Goal: Task Accomplishment & Management: Use online tool/utility

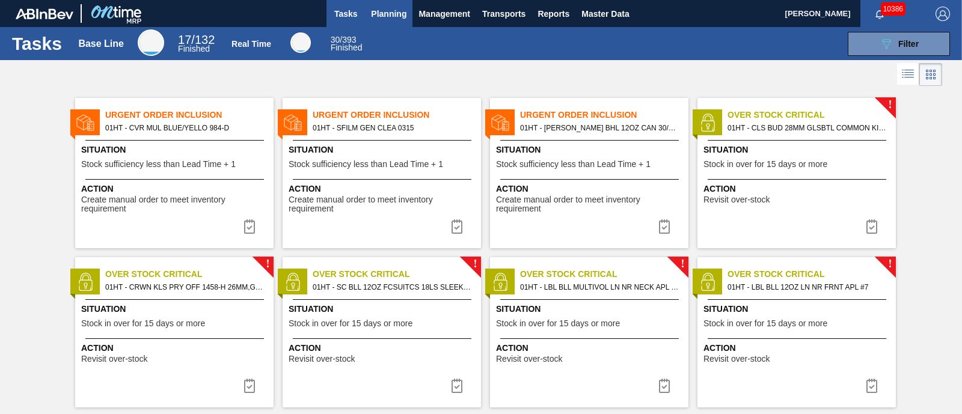
click at [389, 13] on span "Planning" at bounding box center [388, 14] width 35 height 14
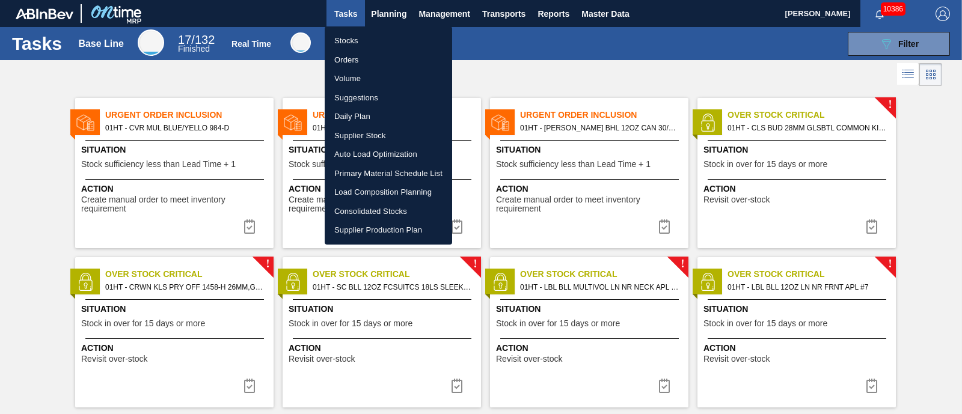
click at [358, 99] on li "Suggestions" at bounding box center [388, 97] width 127 height 19
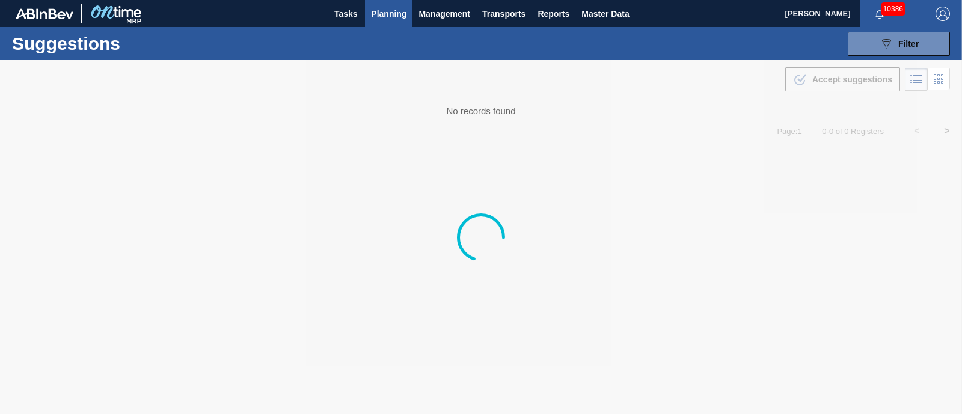
type from "[DATE]"
type to "[DATE]"
click at [891, 42] on icon "089F7B8B-B2A5-4AFE-B5C0-19BA573D28AC" at bounding box center [886, 44] width 14 height 14
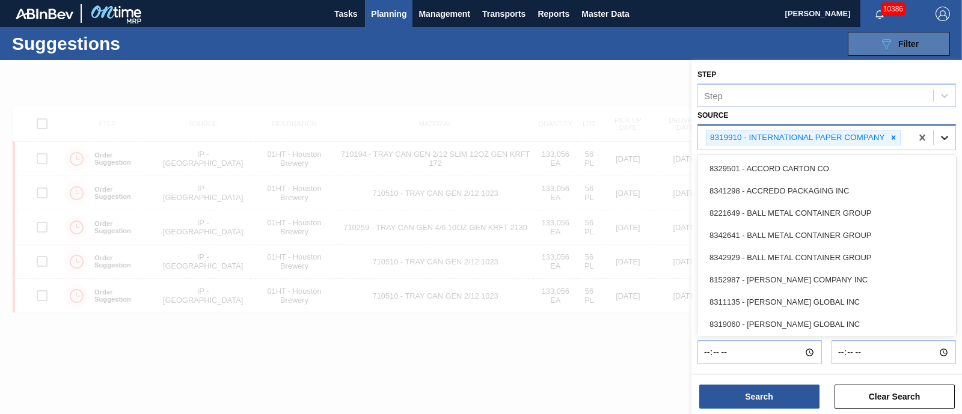
click at [947, 136] on icon at bounding box center [944, 138] width 7 height 4
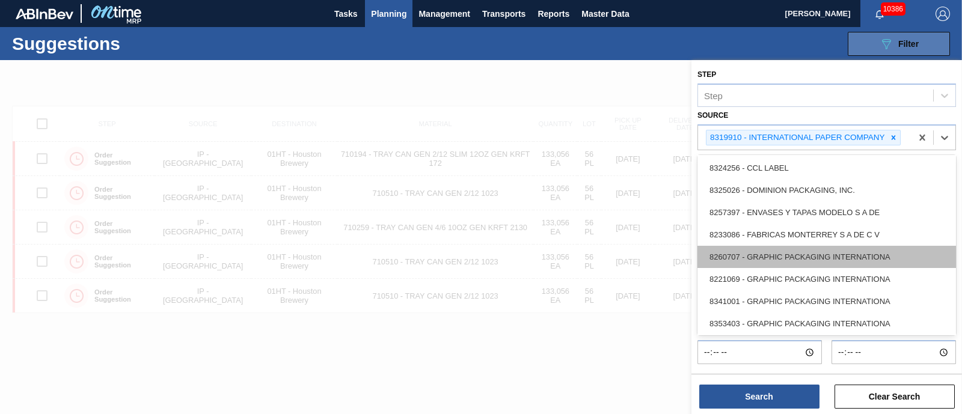
scroll to position [225, 0]
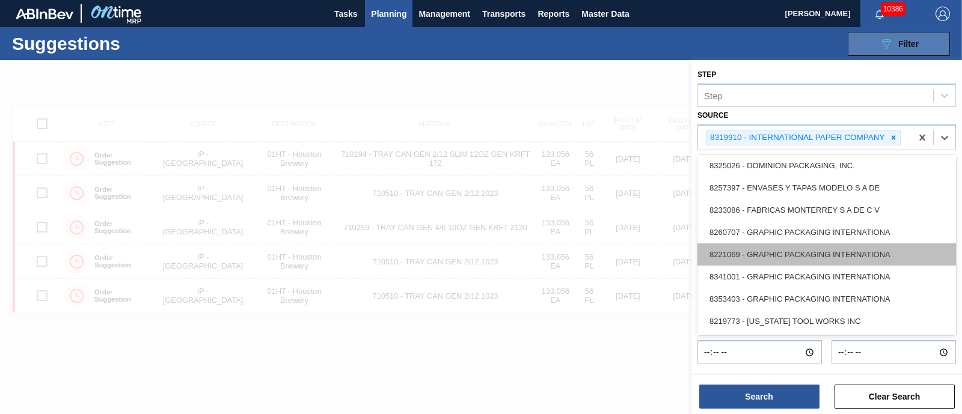
click at [790, 247] on div "8221069 - GRAPHIC PACKAGING INTERNATIONA" at bounding box center [827, 255] width 259 height 22
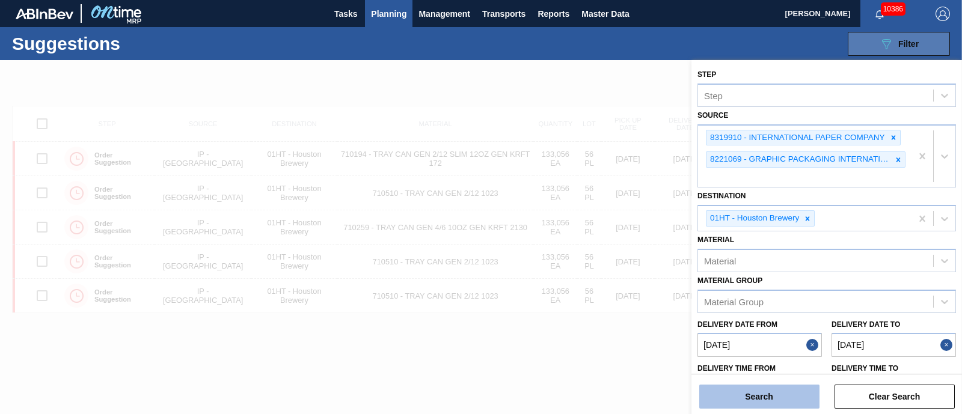
click at [773, 391] on button "Search" at bounding box center [759, 397] width 120 height 24
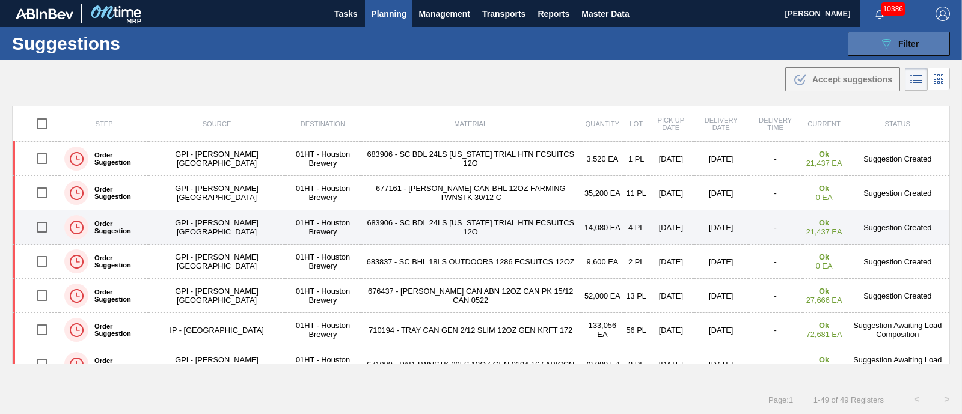
click at [41, 226] on input "checkbox" at bounding box center [41, 227] width 25 height 25
checkbox input "true"
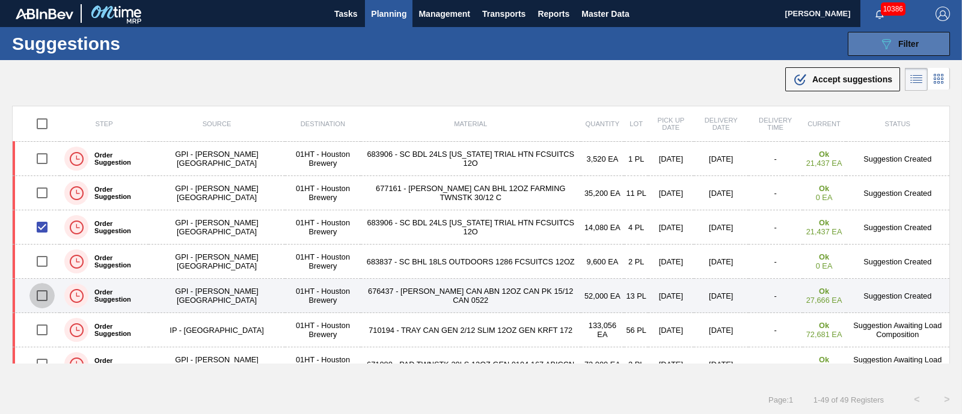
click at [37, 294] on input "checkbox" at bounding box center [41, 295] width 25 height 25
checkbox input "true"
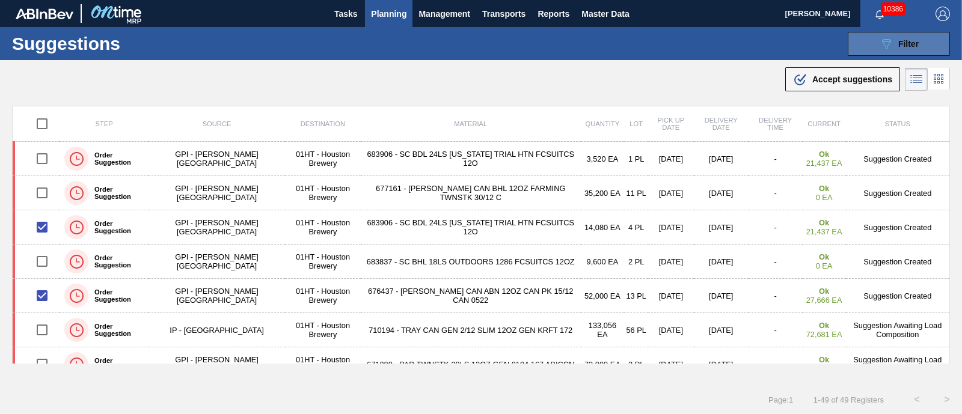
click at [882, 40] on icon at bounding box center [886, 44] width 9 height 10
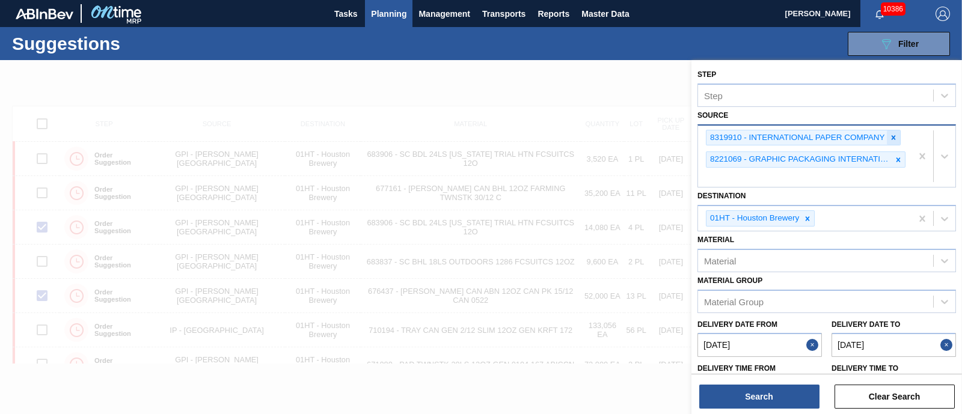
click at [893, 138] on icon at bounding box center [893, 137] width 8 height 8
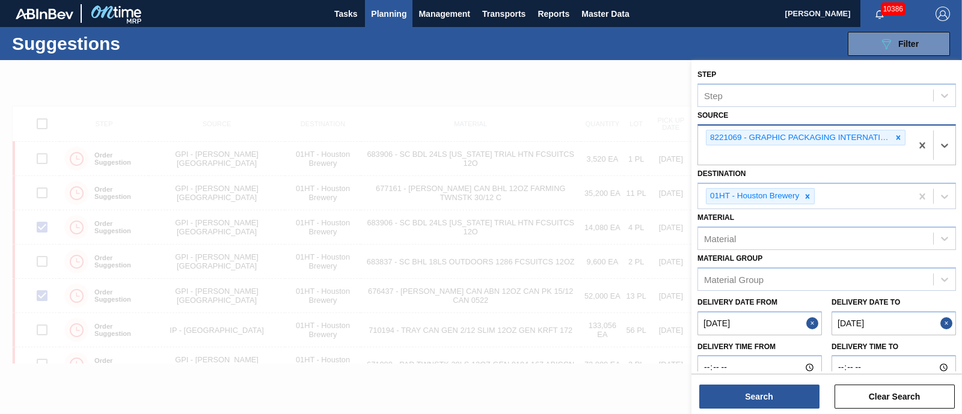
click at [894, 138] on icon at bounding box center [898, 137] width 8 height 8
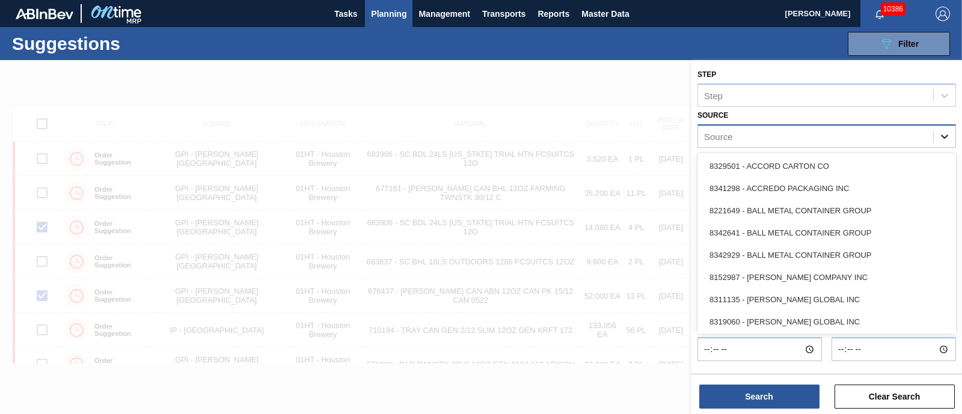
click at [943, 136] on icon at bounding box center [944, 137] width 7 height 4
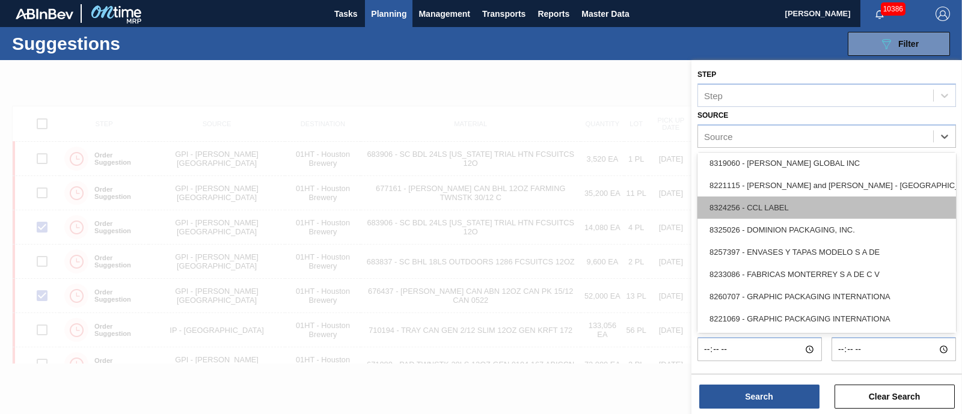
scroll to position [300, 0]
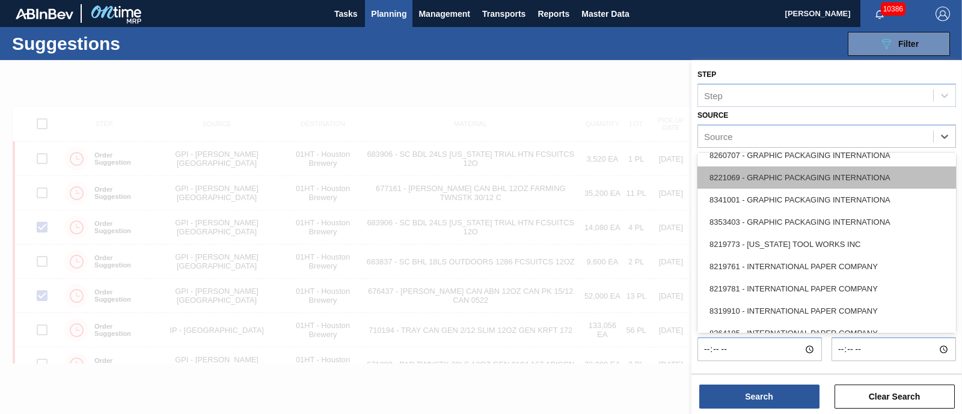
click at [778, 177] on div "8221069 - GRAPHIC PACKAGING INTERNATIONA" at bounding box center [827, 178] width 259 height 22
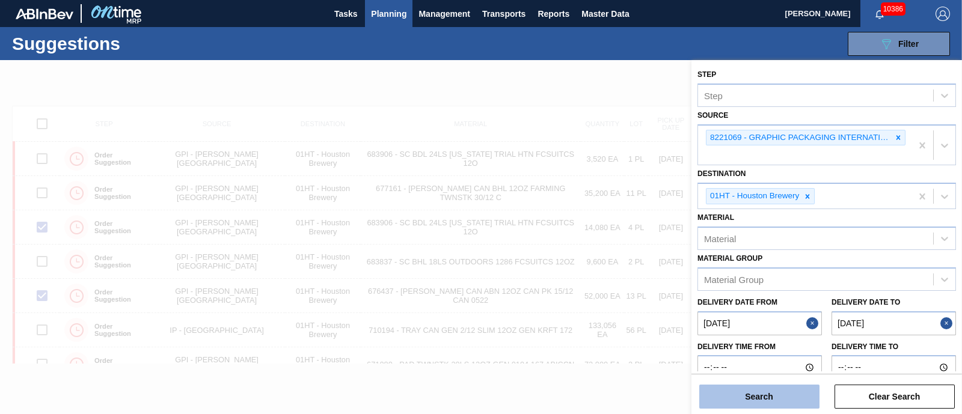
click at [758, 396] on button "Search" at bounding box center [759, 397] width 120 height 24
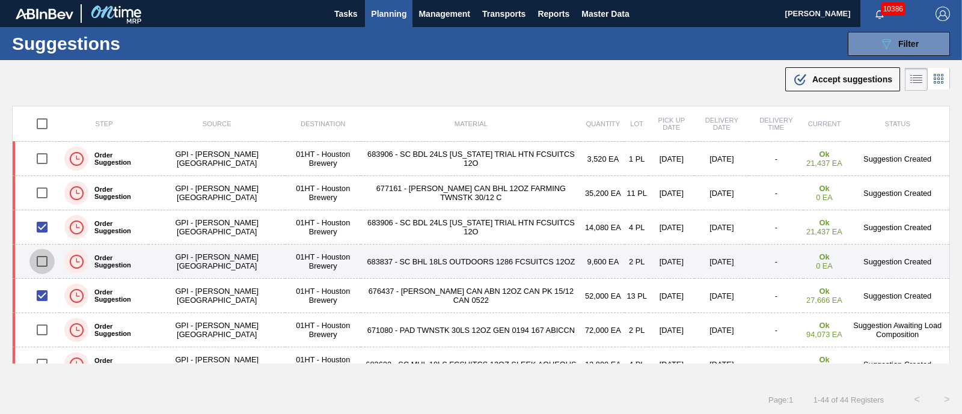
click at [46, 257] on input "checkbox" at bounding box center [41, 261] width 25 height 25
checkbox input "true"
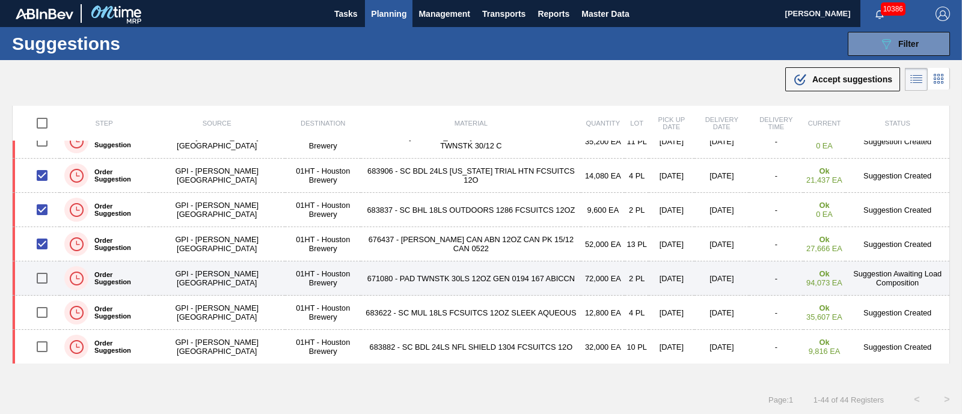
scroll to position [75, 0]
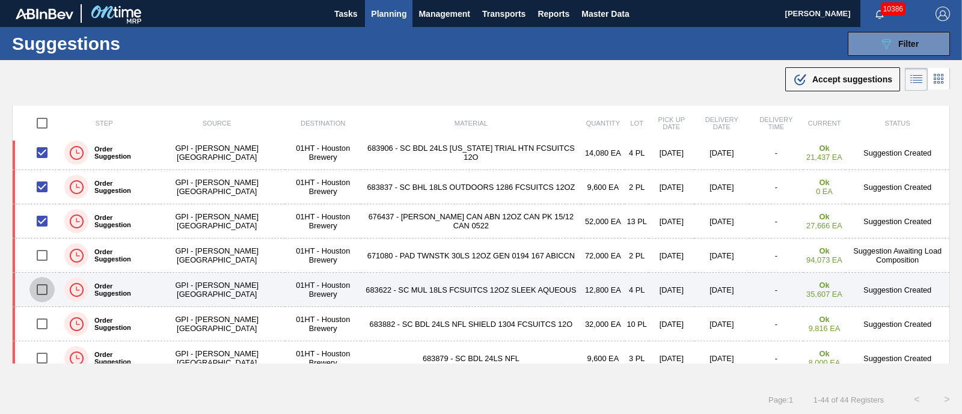
click at [44, 285] on input "checkbox" at bounding box center [41, 289] width 25 height 25
checkbox input "true"
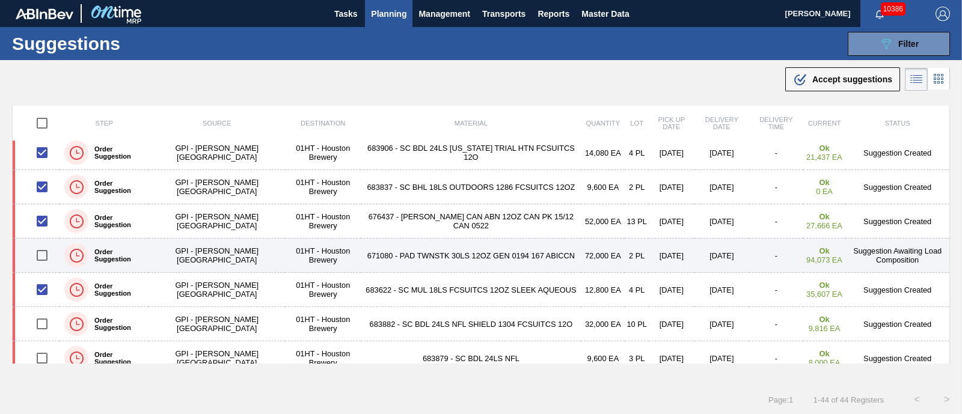
scroll to position [150, 0]
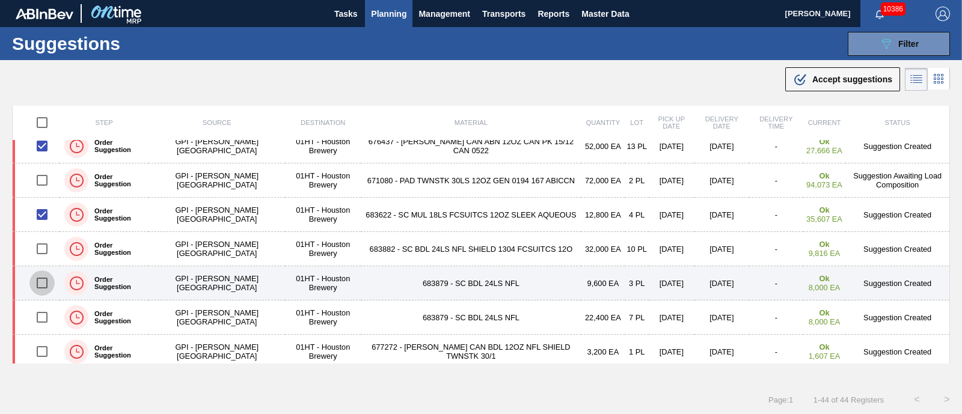
click at [41, 279] on input "checkbox" at bounding box center [41, 283] width 25 height 25
checkbox input "true"
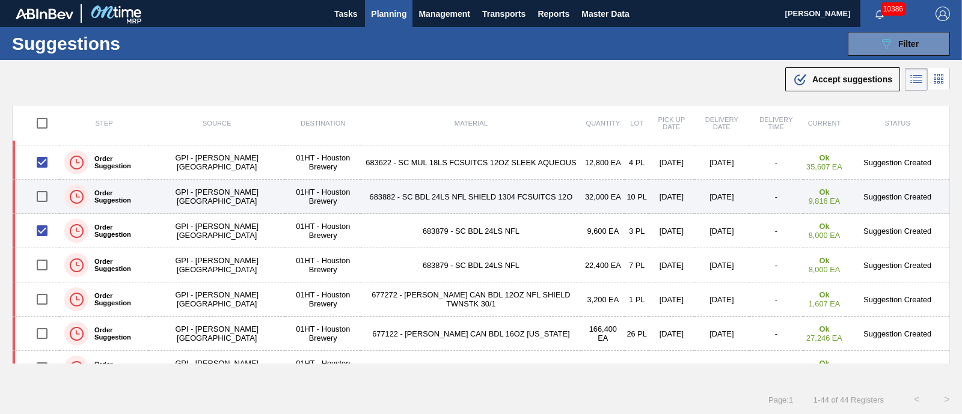
scroll to position [225, 0]
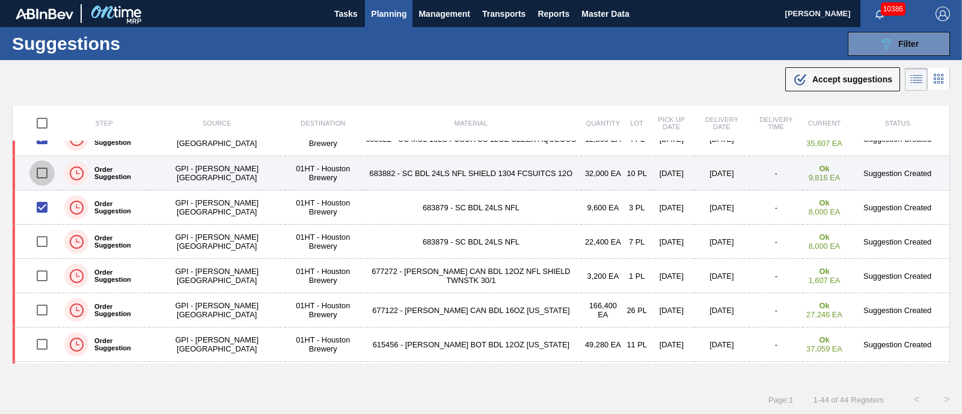
click at [38, 170] on input "checkbox" at bounding box center [41, 173] width 25 height 25
checkbox input "true"
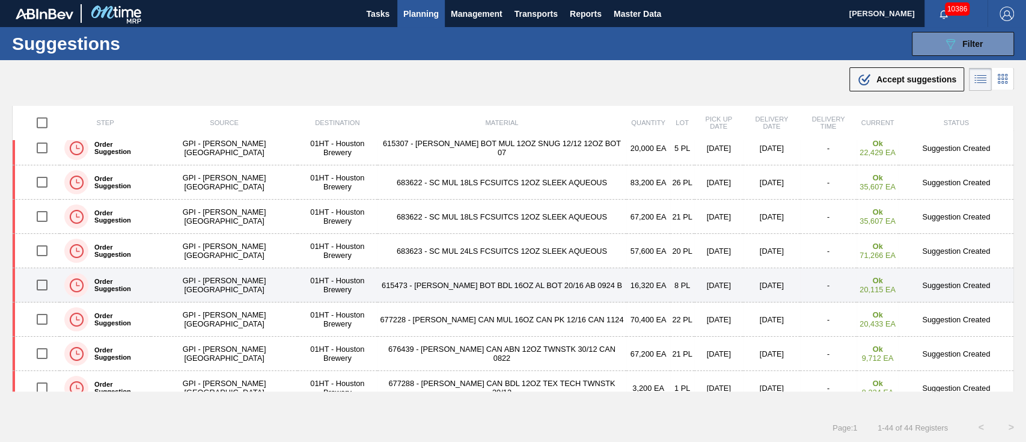
scroll to position [722, 0]
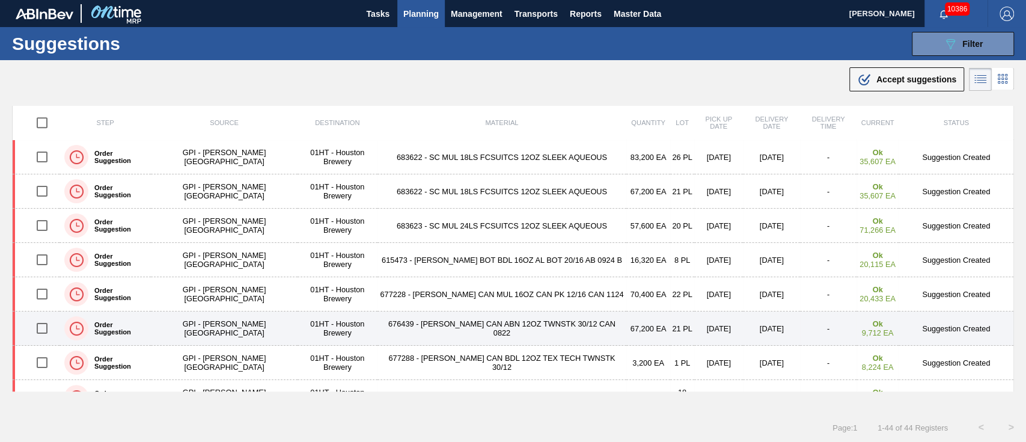
click at [43, 322] on input "checkbox" at bounding box center [41, 328] width 25 height 25
checkbox input "true"
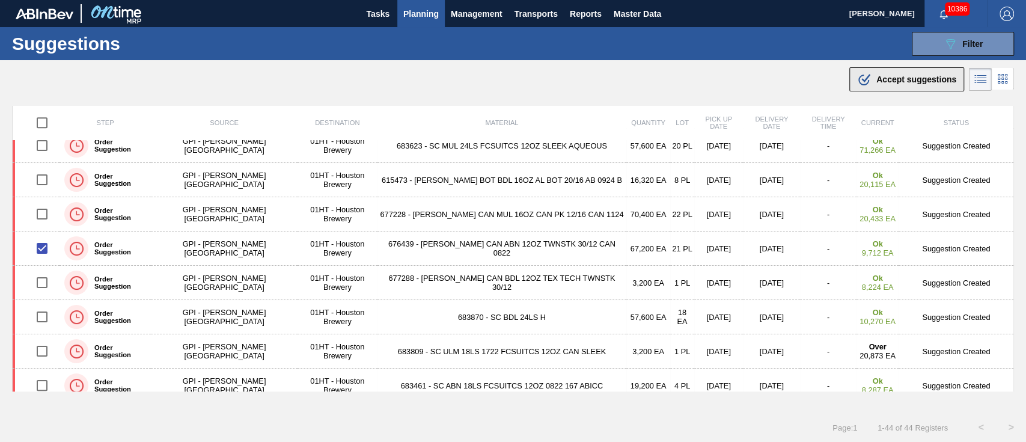
click at [919, 79] on span "Accept suggestions" at bounding box center [917, 80] width 80 height 10
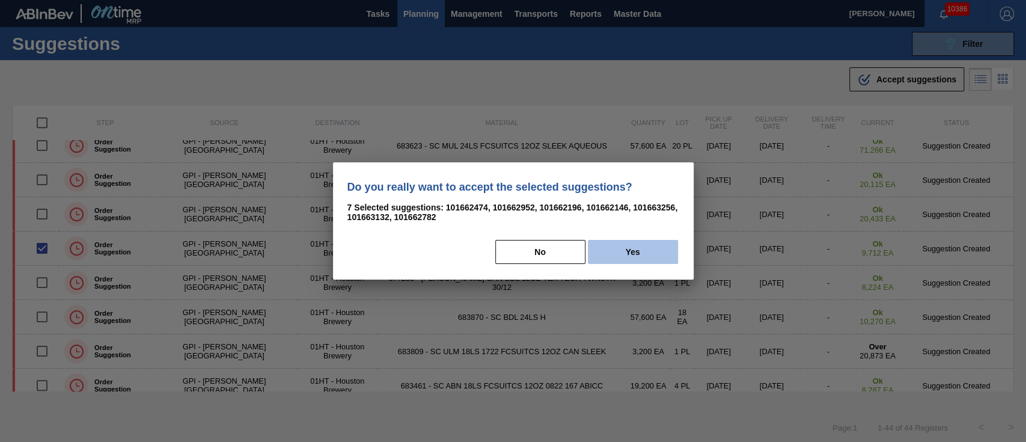
click at [628, 253] on button "Yes" at bounding box center [633, 252] width 90 height 24
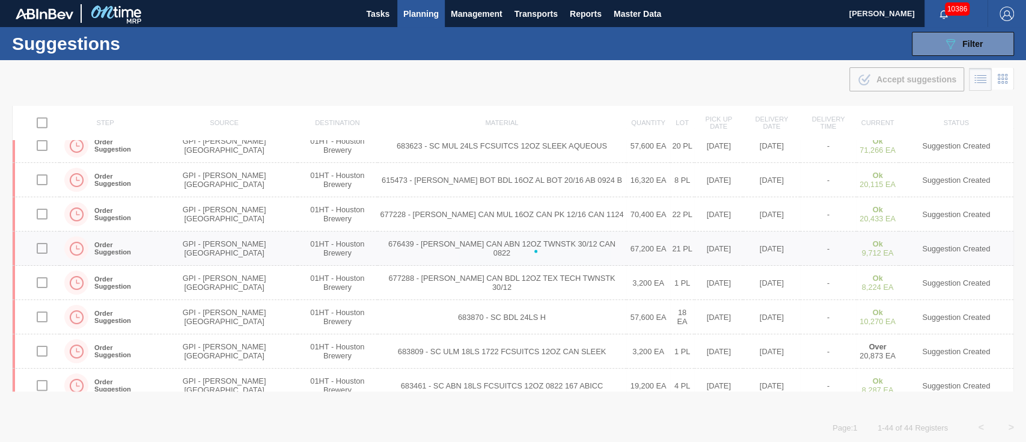
checkbox input "false"
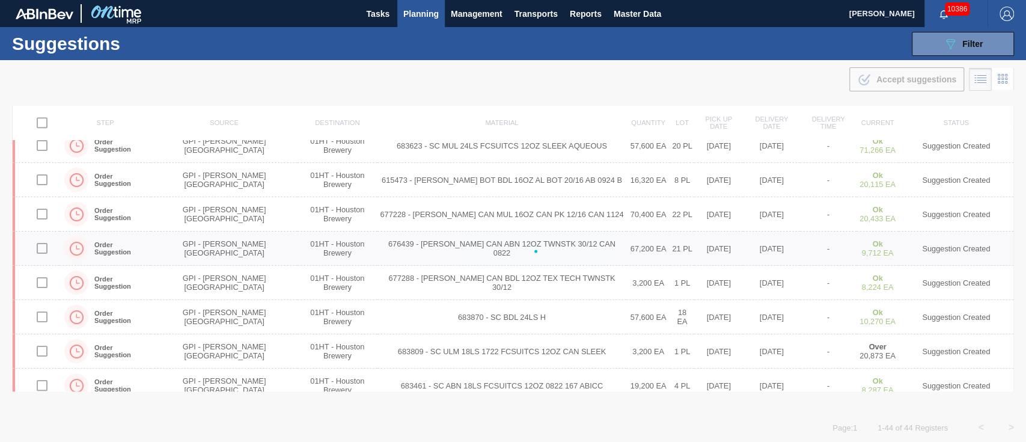
checkbox input "false"
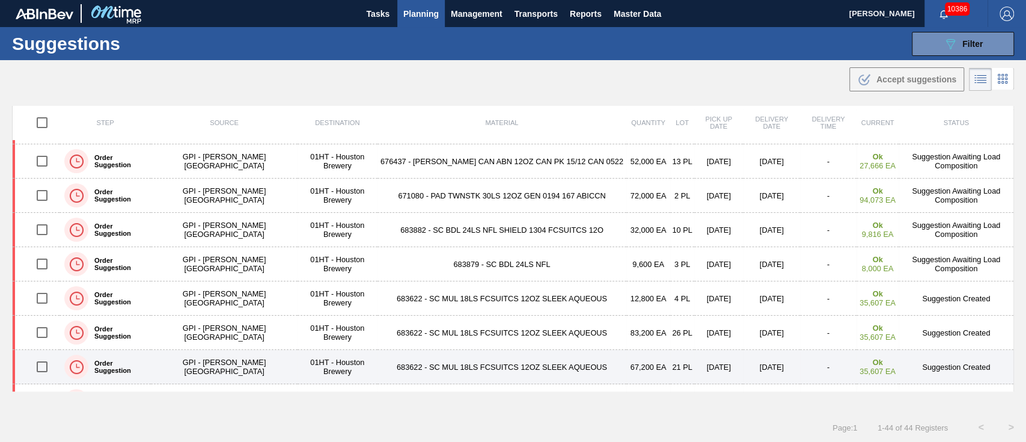
scroll to position [160, 0]
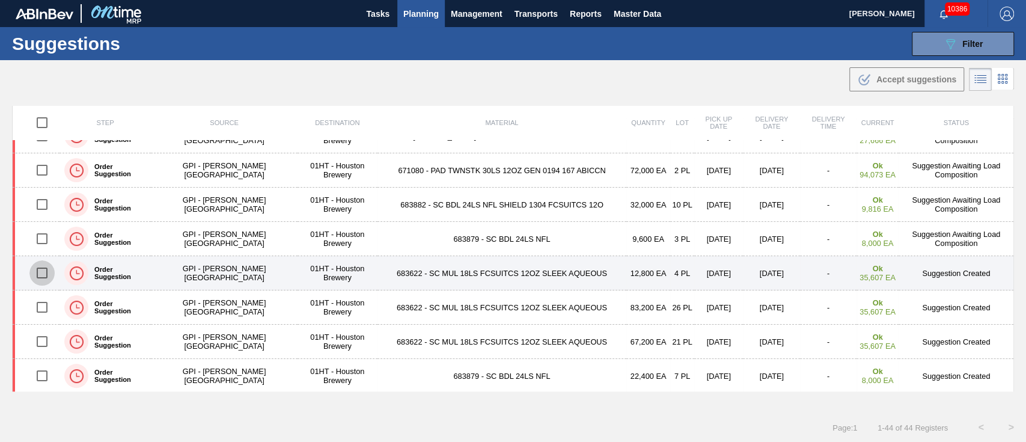
click at [41, 270] on input "checkbox" at bounding box center [41, 272] width 25 height 25
checkbox input "true"
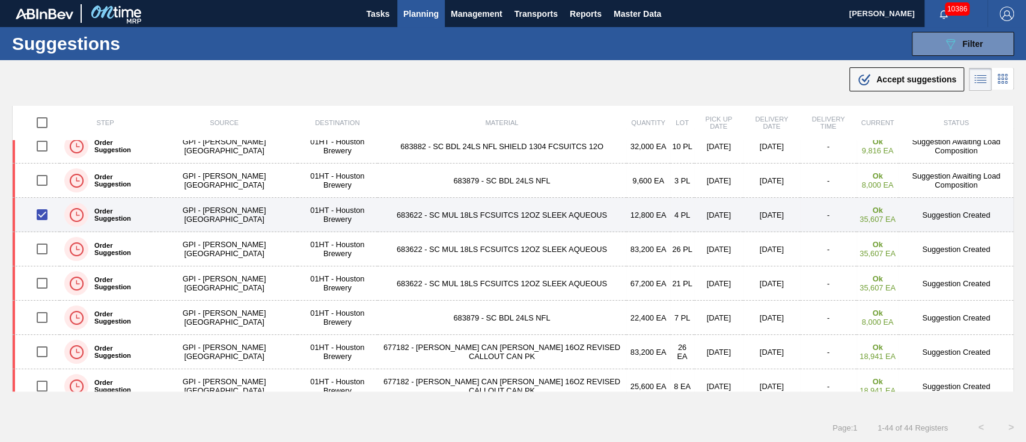
scroll to position [241, 0]
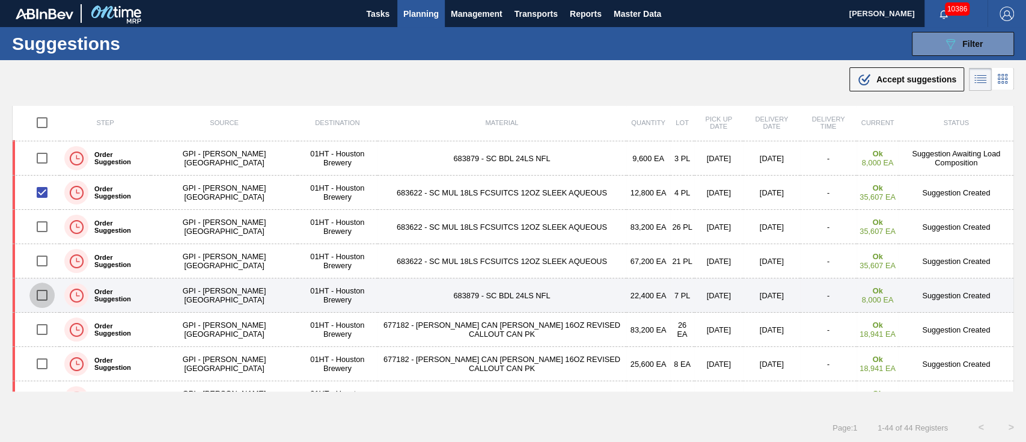
click at [43, 292] on input "checkbox" at bounding box center [41, 295] width 25 height 25
click at [39, 288] on input "checkbox" at bounding box center [41, 295] width 25 height 25
checkbox input "false"
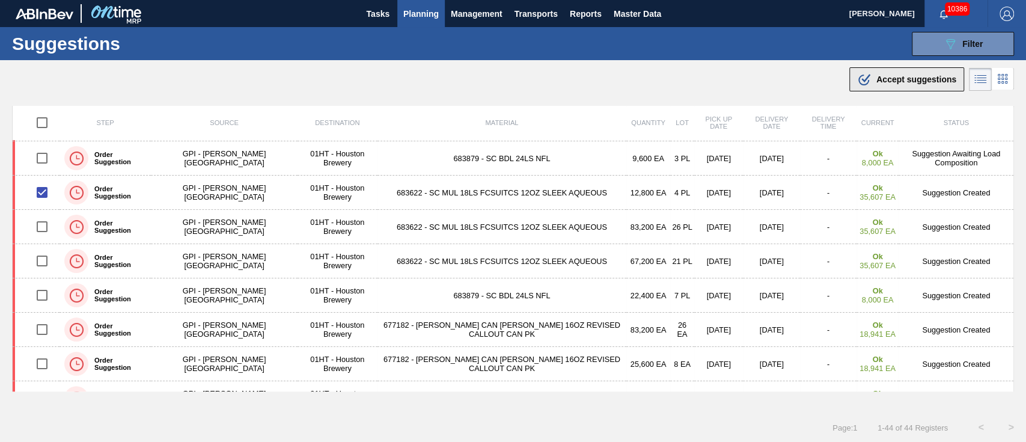
click at [930, 78] on span "Accept suggestions" at bounding box center [917, 80] width 80 height 10
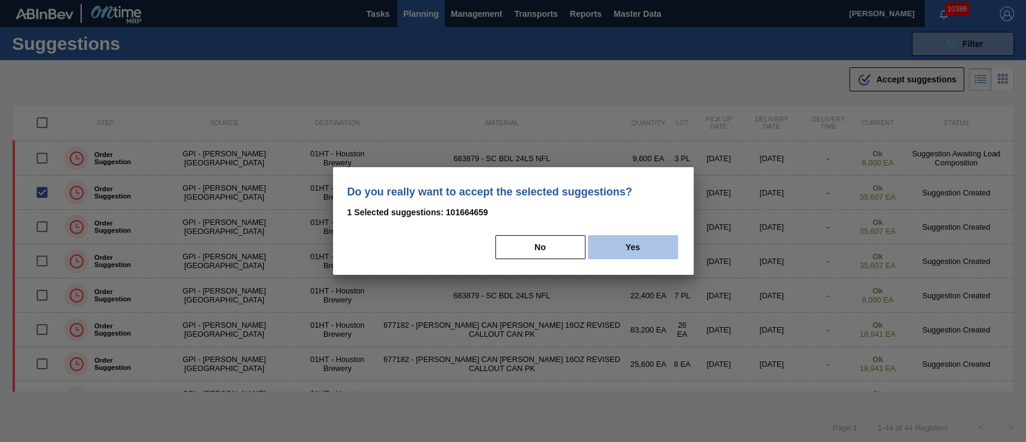
click at [625, 251] on button "Yes" at bounding box center [633, 247] width 90 height 24
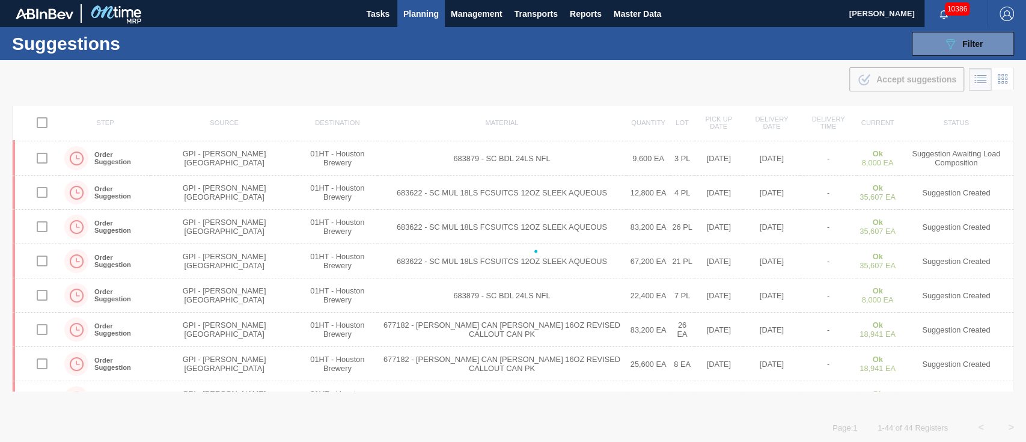
checkbox input "false"
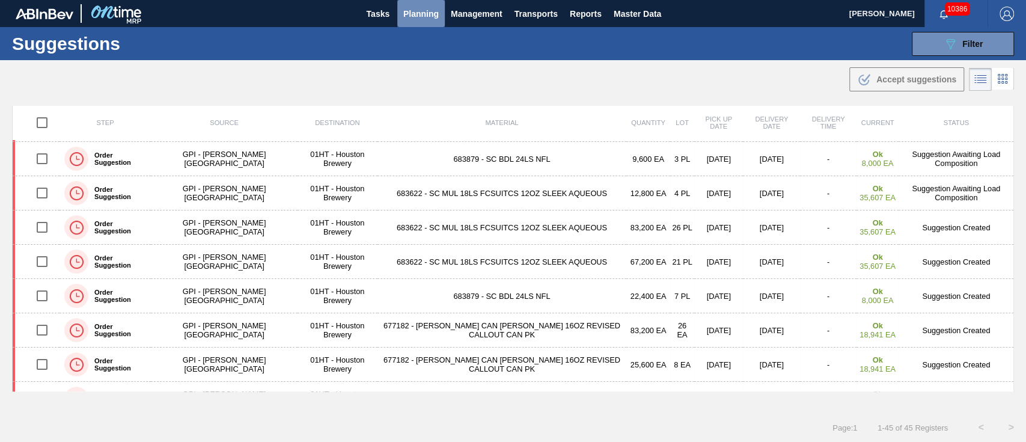
click at [406, 12] on span "Planning" at bounding box center [420, 14] width 35 height 14
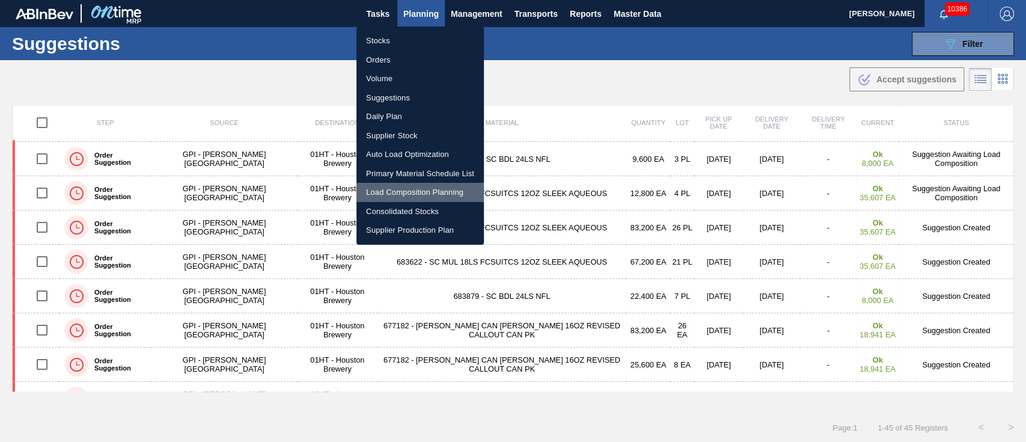
click at [400, 191] on li "Load Composition Planning" at bounding box center [420, 192] width 127 height 19
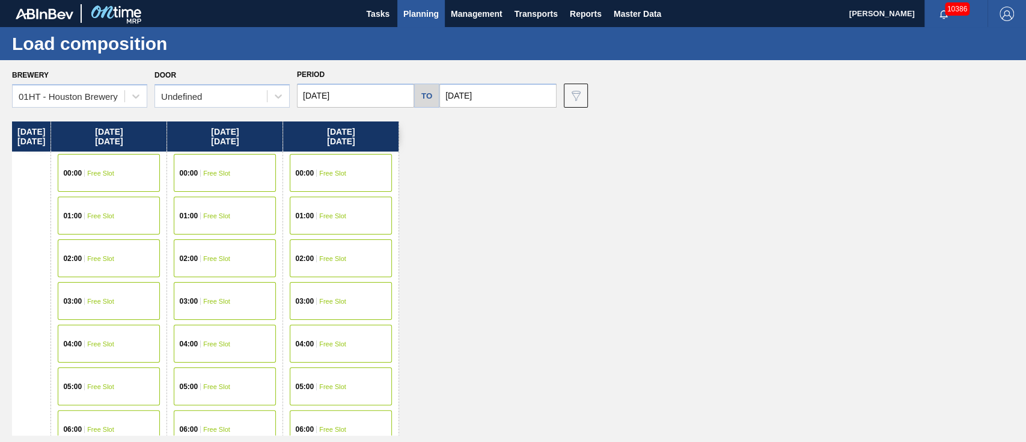
click at [353, 94] on input "[DATE]" at bounding box center [355, 96] width 117 height 24
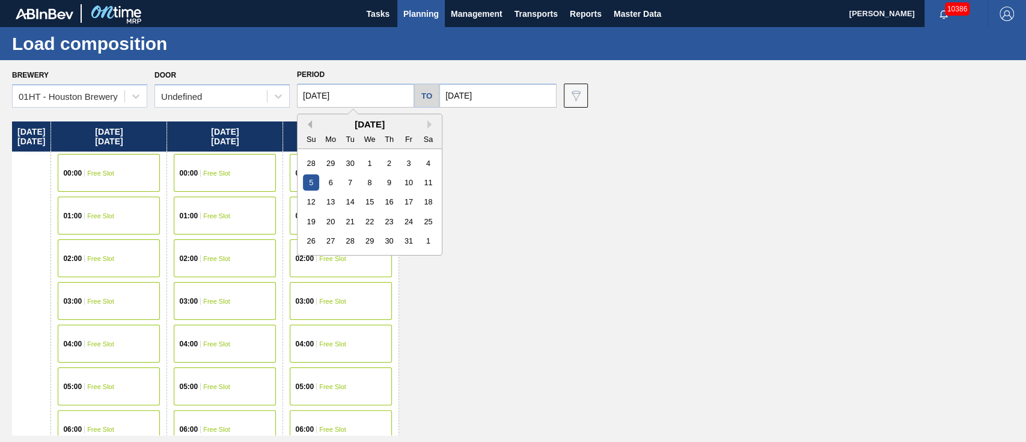
click at [308, 123] on button "Previous Month" at bounding box center [308, 124] width 8 height 8
click at [308, 121] on button "Previous Month" at bounding box center [308, 124] width 8 height 8
click at [349, 235] on div "26" at bounding box center [350, 241] width 16 height 16
type input "[DATE]"
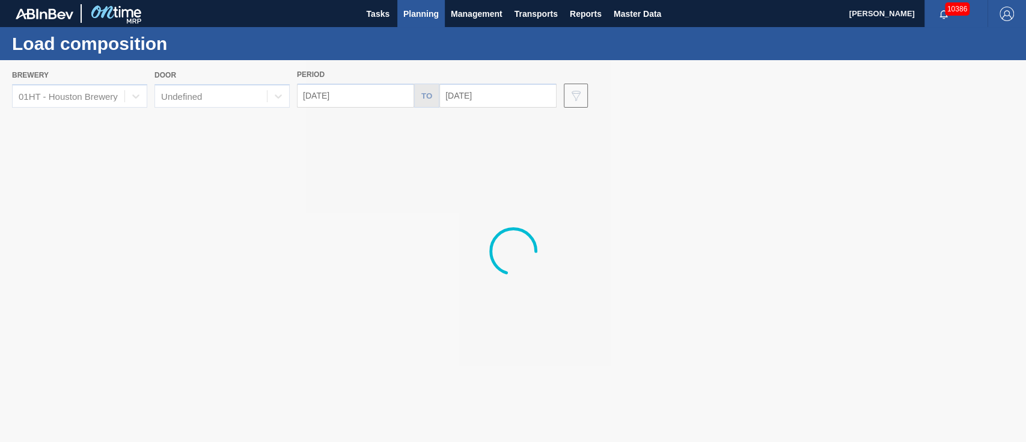
click at [526, 91] on input "[DATE]" at bounding box center [498, 96] width 117 height 24
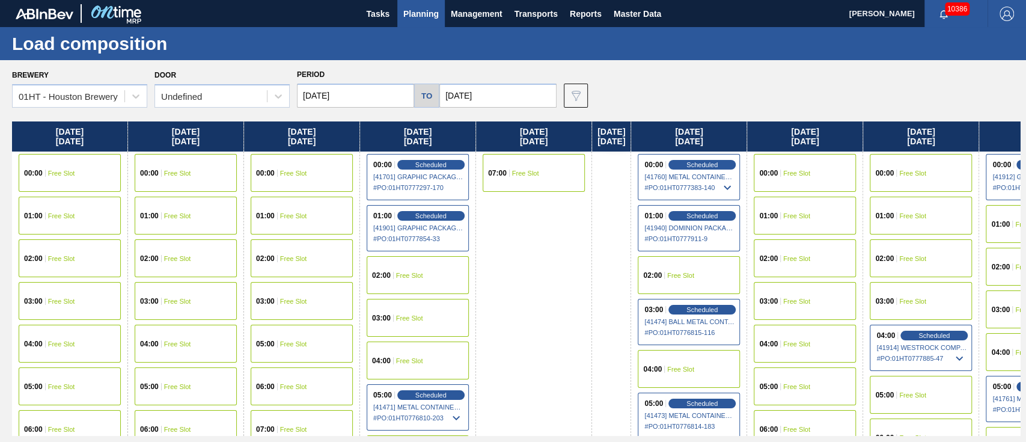
click at [308, 165] on div "00:00 Free Slot" at bounding box center [302, 173] width 102 height 38
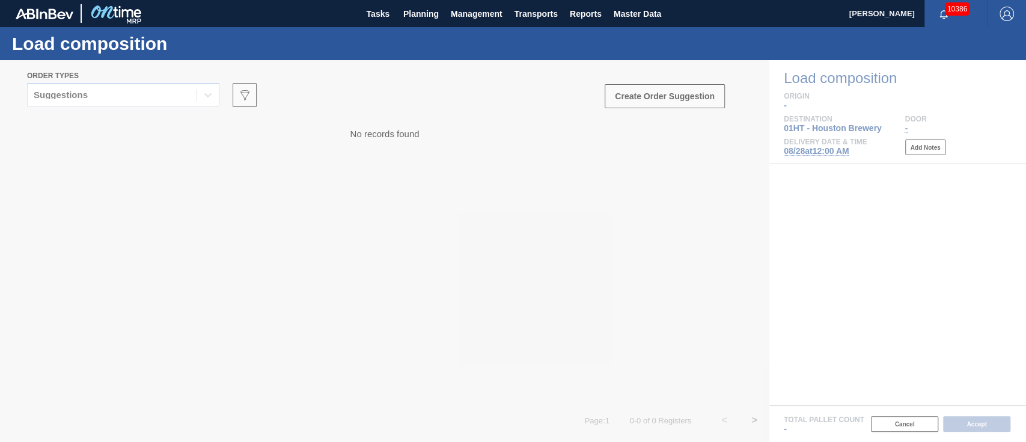
click at [138, 96] on div at bounding box center [513, 251] width 1026 height 382
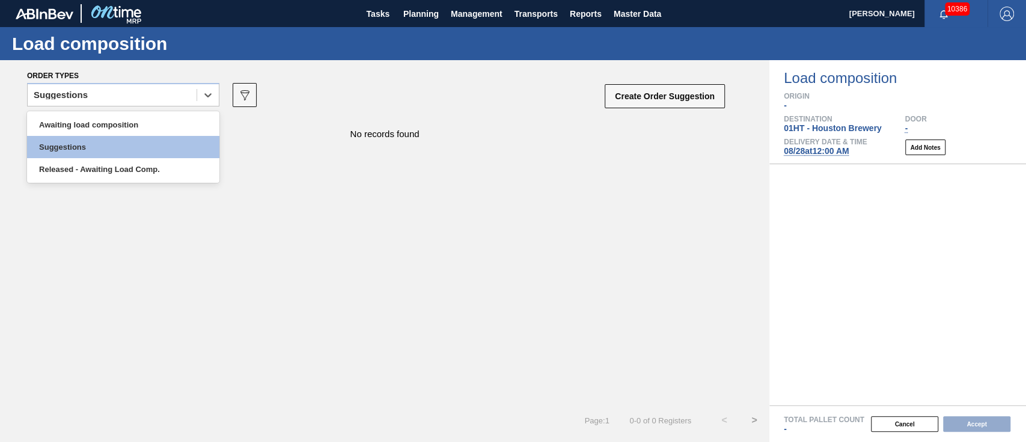
click at [138, 95] on div "Suggestions" at bounding box center [112, 95] width 169 height 17
click at [129, 123] on div "Awaiting load composition" at bounding box center [123, 125] width 192 height 22
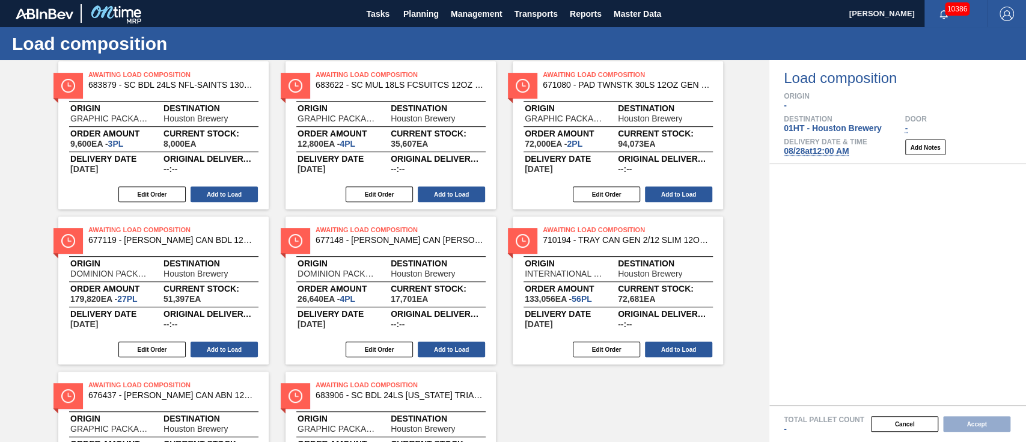
scroll to position [479, 0]
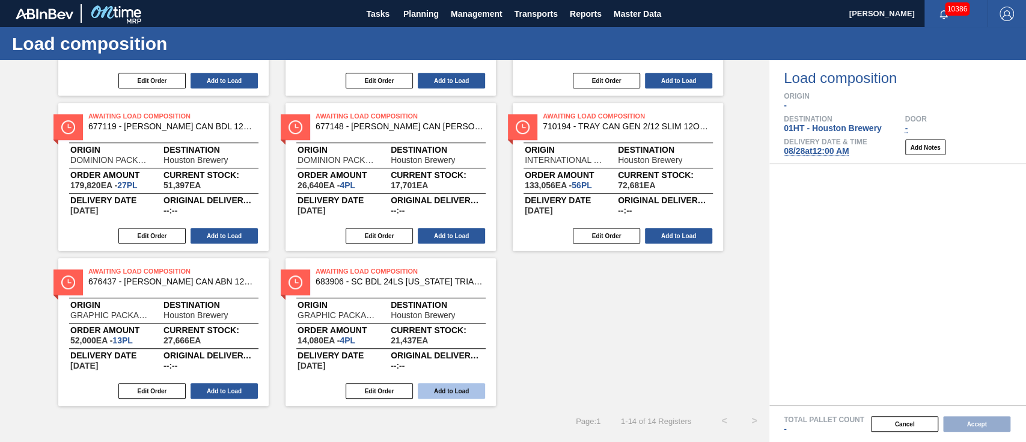
click at [452, 391] on button "Add to Load" at bounding box center [451, 391] width 67 height 16
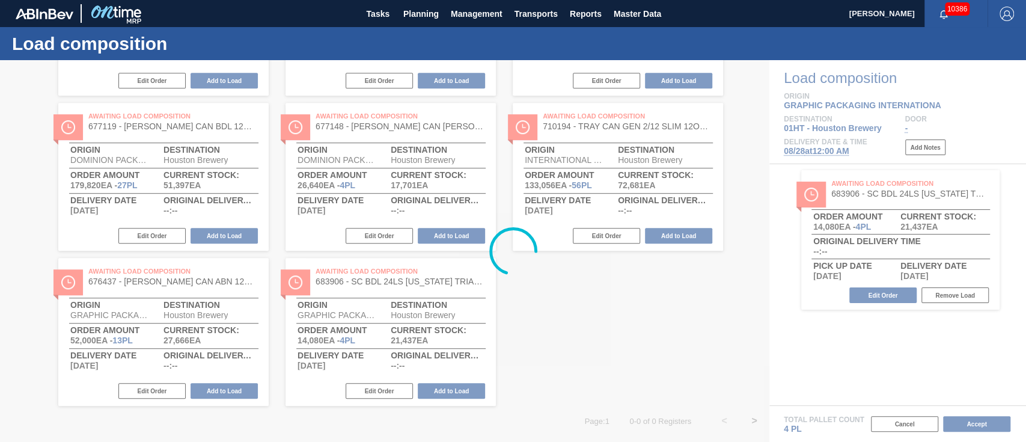
scroll to position [14, 0]
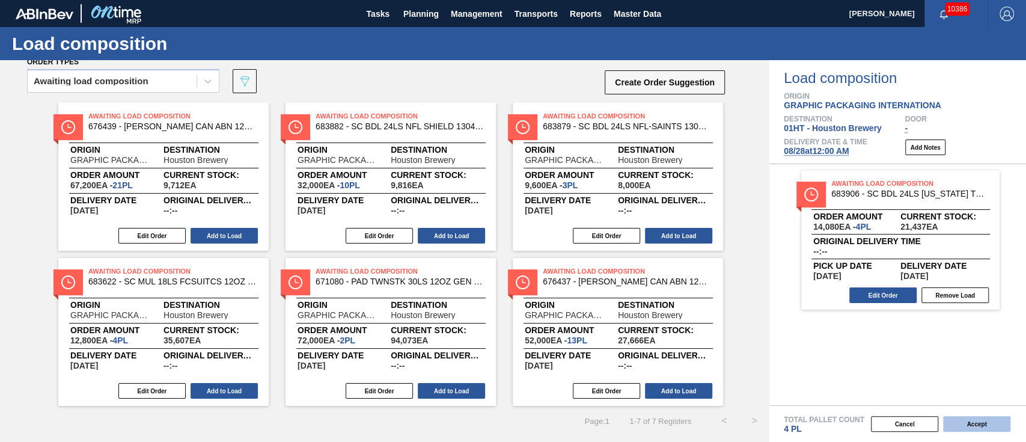
click at [962, 414] on button "Accept" at bounding box center [976, 424] width 67 height 16
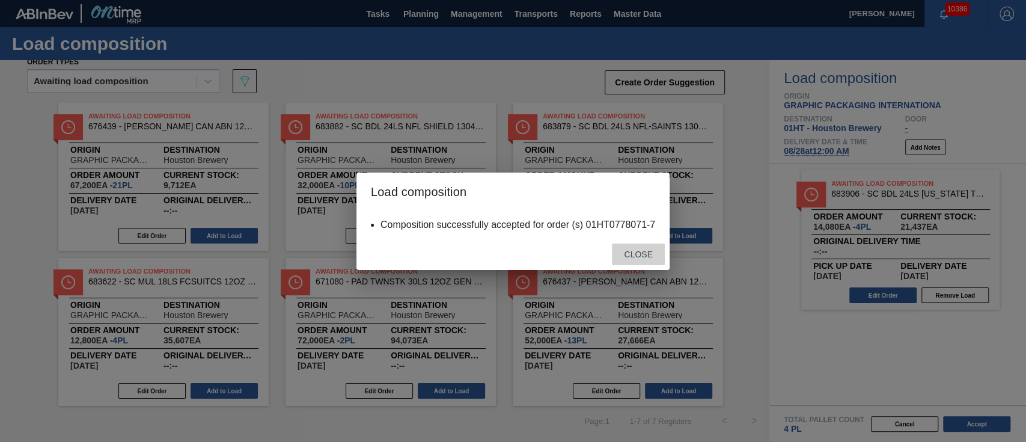
click at [648, 247] on div "Close" at bounding box center [638, 255] width 53 height 22
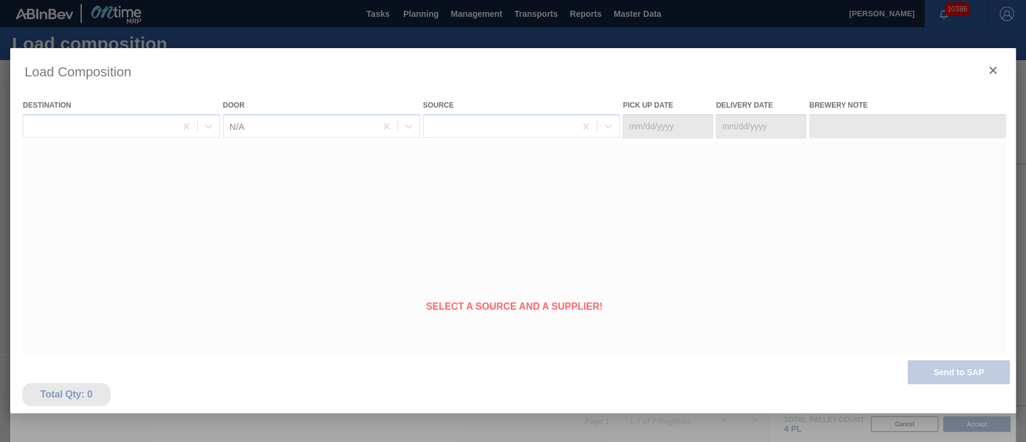
type Date "[DATE]"
